Goal: Transaction & Acquisition: Purchase product/service

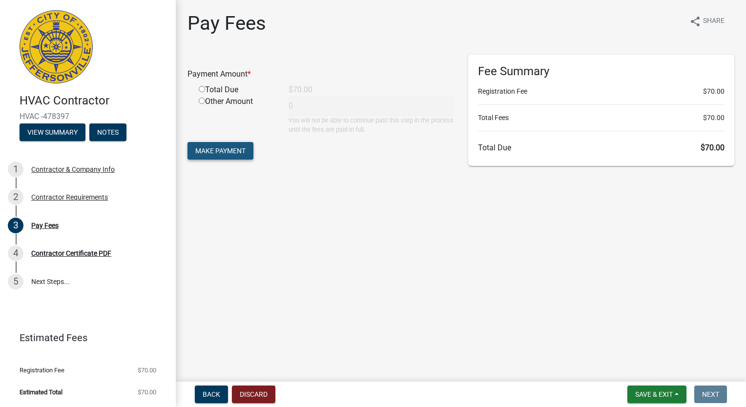
click at [230, 148] on span "Make Payment" at bounding box center [220, 151] width 50 height 8
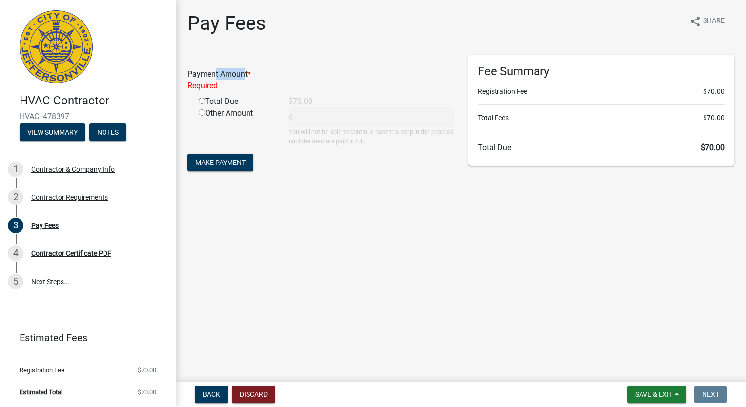
drag, startPoint x: 210, startPoint y: 75, endPoint x: 242, endPoint y: 74, distance: 31.7
click at [242, 74] on div "Payment Amount * Required" at bounding box center [320, 79] width 281 height 23
drag, startPoint x: 242, startPoint y: 74, endPoint x: 256, endPoint y: 132, distance: 59.7
click at [256, 132] on div "Other Amount" at bounding box center [236, 126] width 90 height 39
click at [201, 103] on input "radio" at bounding box center [202, 101] width 6 height 6
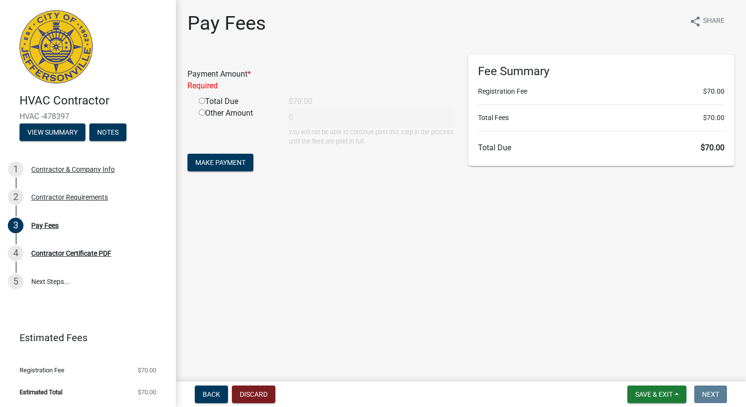
radio input "true"
type input "70"
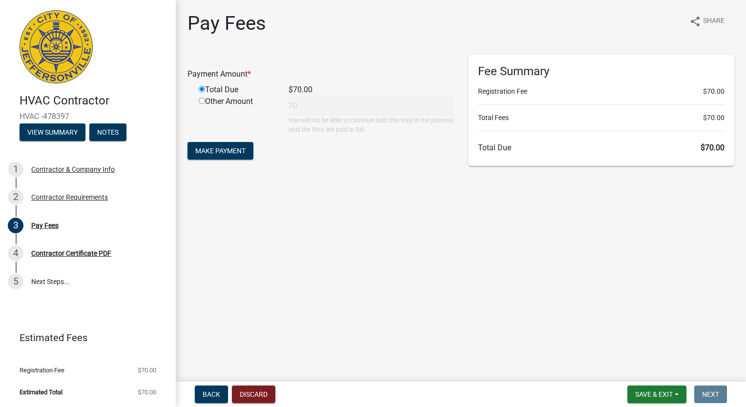
click at [203, 103] on input "radio" at bounding box center [202, 101] width 6 height 6
radio input "true"
click at [205, 90] on div "Total Due" at bounding box center [236, 90] width 90 height 12
click at [200, 90] on input "radio" at bounding box center [202, 89] width 6 height 6
radio input "true"
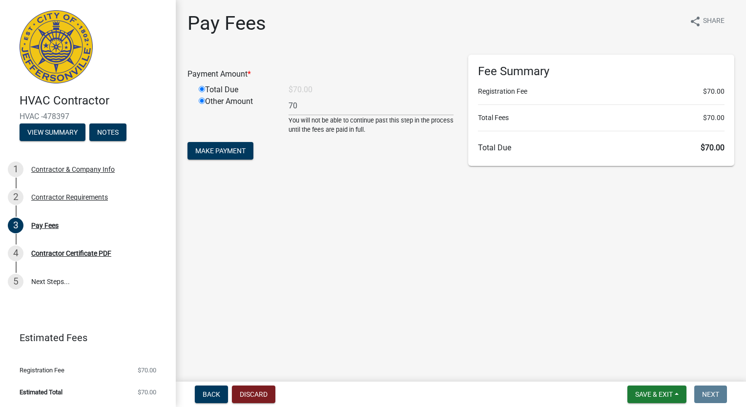
radio input "false"
click at [224, 152] on span "Make Payment" at bounding box center [220, 151] width 50 height 8
